Goal: Information Seeking & Learning: Learn about a topic

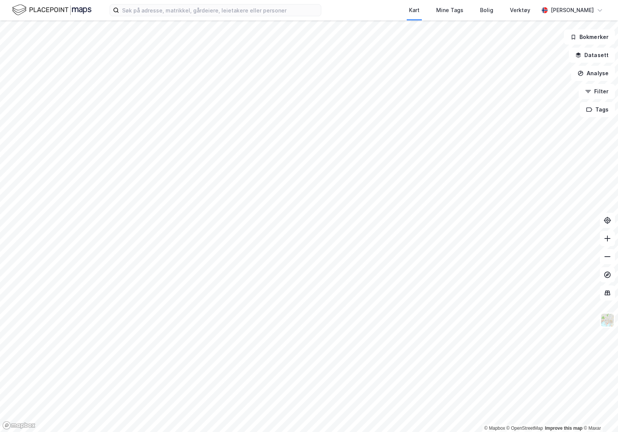
click at [617, 271] on html "Kart Mine Tags Bolig Verktøy [PERSON_NAME] © Mapbox © OpenStreetMap Improve thi…" at bounding box center [309, 216] width 618 height 432
click at [617, 325] on html "Kart Mine Tags Bolig Verktøy [PERSON_NAME] © Mapbox © OpenStreetMap Improve thi…" at bounding box center [309, 216] width 618 height 432
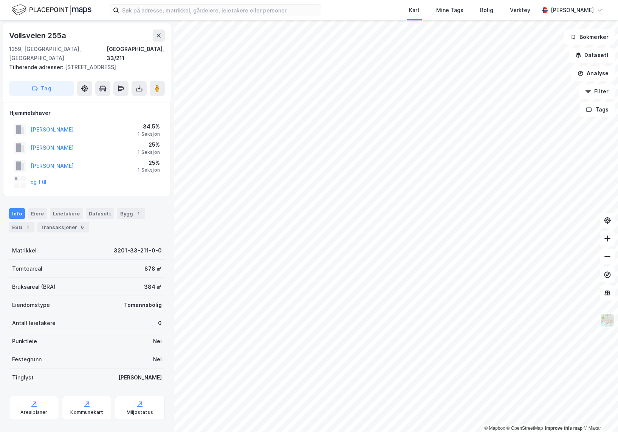
click at [0, 0] on button "og 1 til" at bounding box center [0, 0] width 0 height 0
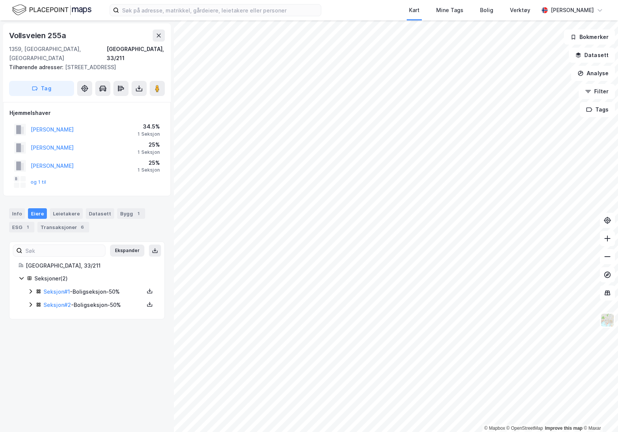
click at [32, 288] on icon at bounding box center [31, 291] width 6 height 6
click at [30, 314] on icon at bounding box center [31, 317] width 6 height 6
drag, startPoint x: 74, startPoint y: 227, endPoint x: 74, endPoint y: 223, distance: 4.6
click at [74, 224] on div "Info [PERSON_NAME] Datasett Bygg 1 ESG 1 Transaksjoner 6 Ekspander [GEOGRAPHIC_…" at bounding box center [87, 272] width 156 height 146
click at [74, 223] on div "Transaksjoner 6" at bounding box center [63, 227] width 52 height 11
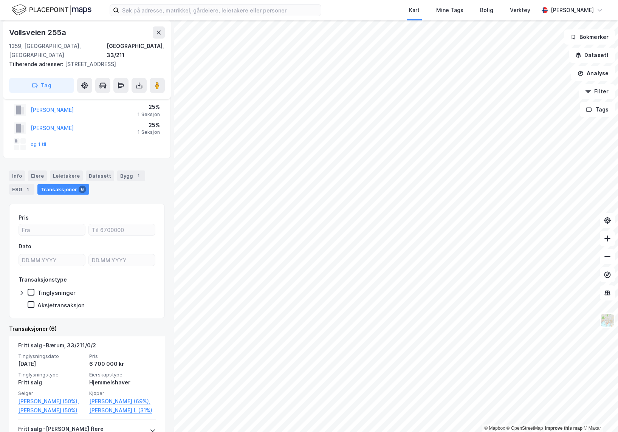
scroll to position [76, 0]
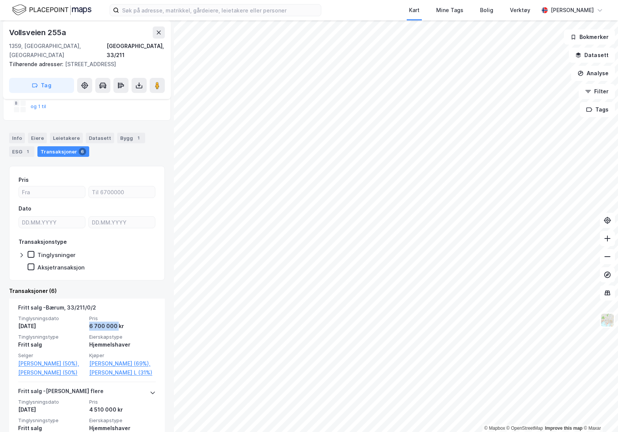
drag, startPoint x: 87, startPoint y: 319, endPoint x: 114, endPoint y: 319, distance: 26.8
click at [114, 322] on div "6 700 000 kr" at bounding box center [122, 326] width 67 height 9
click at [116, 303] on div "Fritt salg - [GEOGRAPHIC_DATA], 33/211/0/2" at bounding box center [87, 309] width 138 height 12
click at [23, 133] on div "Info" at bounding box center [17, 138] width 16 height 11
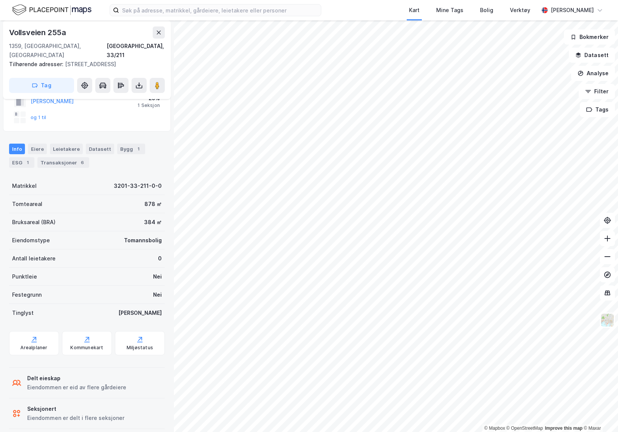
click at [38, 144] on div "Eiere" at bounding box center [37, 149] width 19 height 11
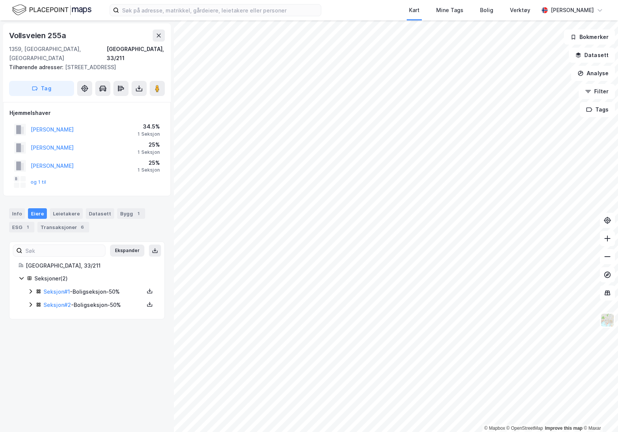
click at [68, 222] on div "Transaksjoner 6" at bounding box center [63, 227] width 52 height 11
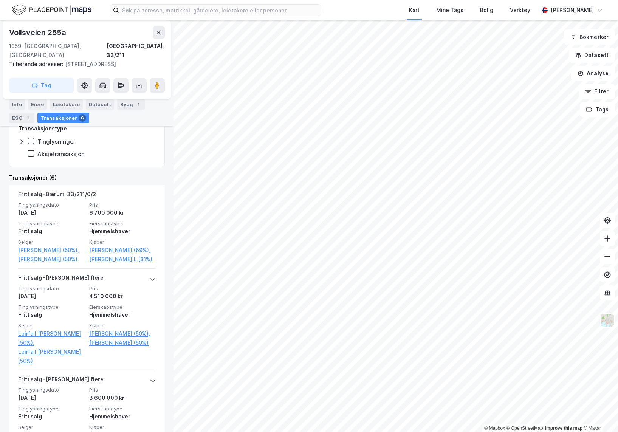
scroll to position [151, 0]
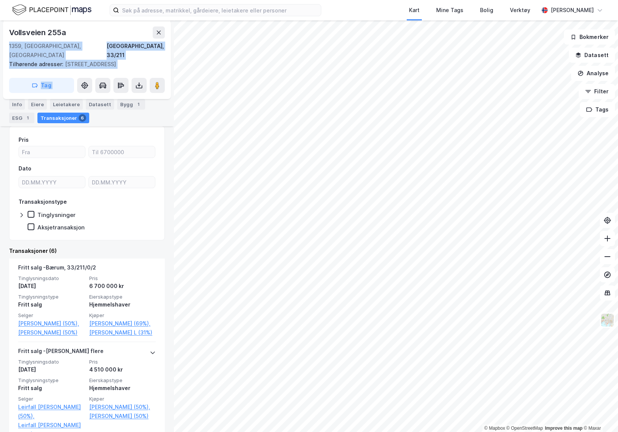
drag, startPoint x: 67, startPoint y: 31, endPoint x: 0, endPoint y: 24, distance: 66.9
click at [0, 24] on div "Vollsveien 255a 1359, [GEOGRAPHIC_DATA], [GEOGRAPHIC_DATA], 33/211 Tilhørende a…" at bounding box center [87, 225] width 174 height 411
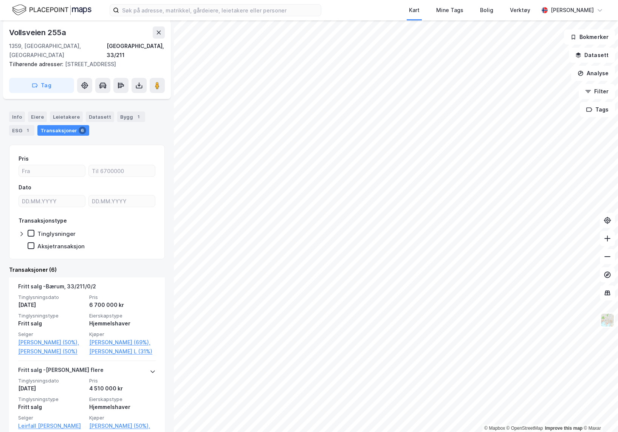
click at [42, 24] on div "Vollsveien 255a [STREET_ADDRESS] adresser: [STREET_ADDRESS] Tag" at bounding box center [87, 59] width 168 height 79
click at [44, 29] on div "Vollsveien 255a" at bounding box center [38, 32] width 59 height 12
copy div "Vollsveien 255a"
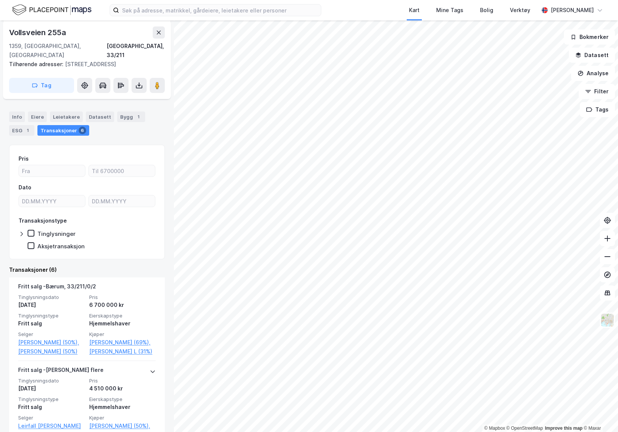
click at [14, 111] on div "Info" at bounding box center [17, 116] width 16 height 11
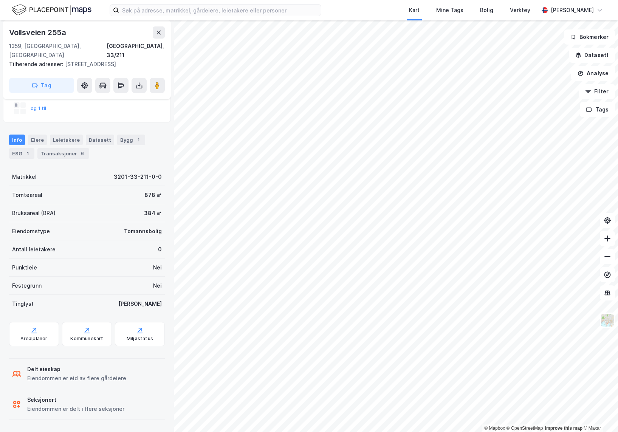
scroll to position [65, 0]
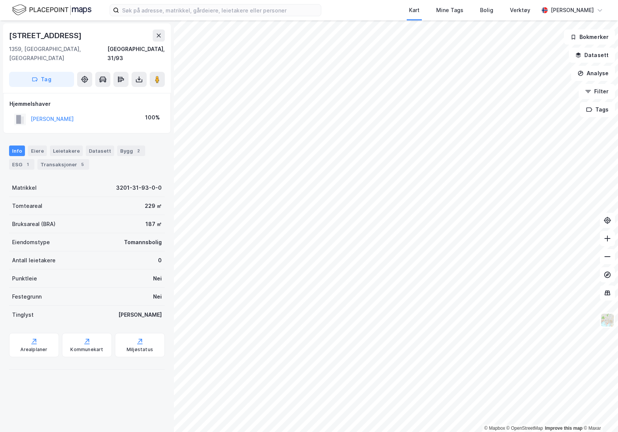
click at [37, 145] on div "Eiere" at bounding box center [37, 150] width 19 height 11
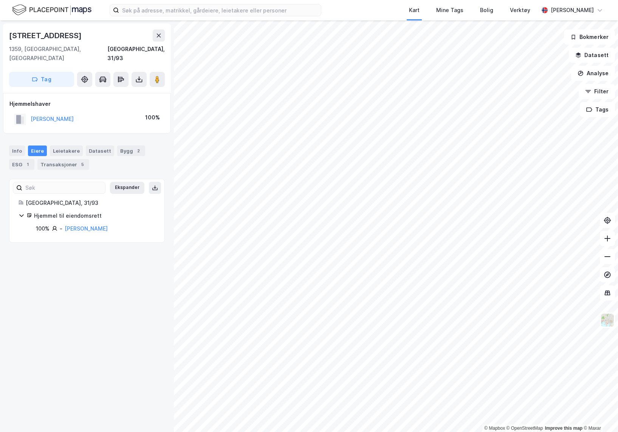
click at [68, 346] on div "[STREET_ADDRESS] 1359, [GEOGRAPHIC_DATA], [GEOGRAPHIC_DATA], 31/93 Tag Hjemmels…" at bounding box center [87, 225] width 174 height 411
